Goal: Navigation & Orientation: Find specific page/section

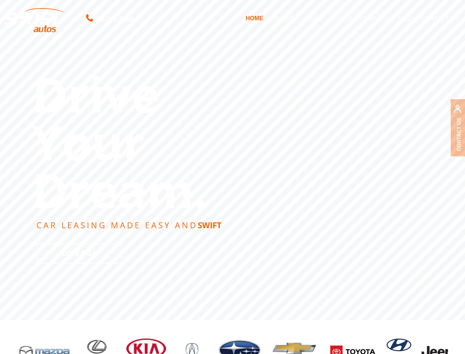
click at [361, 18] on link "LEASE BY MAKE" at bounding box center [361, 17] width 65 height 15
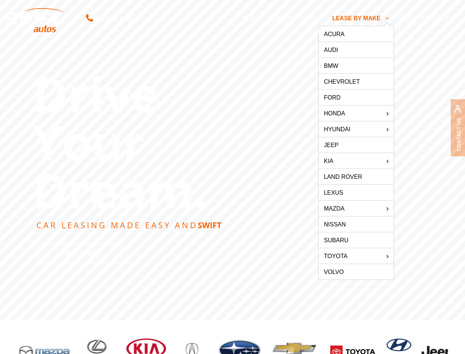
click at [0, 34] on div "855.793.2888 HOME ABOUT DEALS LEASE BY MAKE expand child menu Acura Audi BMW Ch…" at bounding box center [232, 18] width 465 height 36
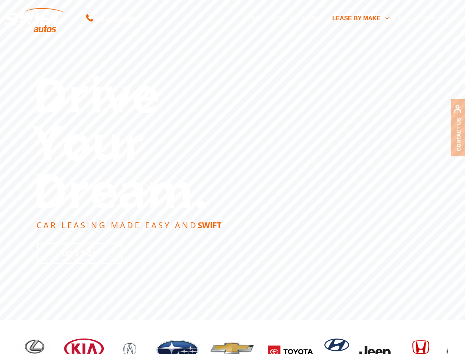
click at [233, 177] on rs-slide "Drive Your Dream. CAR LEASING MADE EASY AND [PERSON_NAME] Let's Talk" at bounding box center [232, 160] width 465 height 320
click at [232, 160] on rs-slide "Drive Your Dream. CAR LEASING MADE EASY AND [PERSON_NAME] Let's Talk" at bounding box center [232, 160] width 465 height 320
click at [233, 337] on div "prev next" at bounding box center [232, 353] width 431 height 66
